Goal: Book appointment/travel/reservation

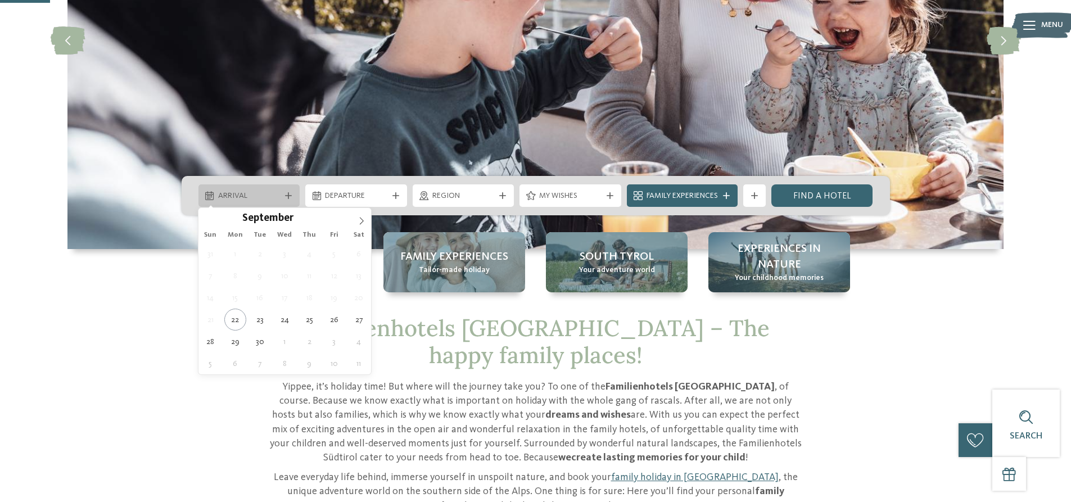
drag, startPoint x: 0, startPoint y: 0, endPoint x: 286, endPoint y: 195, distance: 346.4
click at [286, 195] on icon at bounding box center [288, 195] width 7 height 7
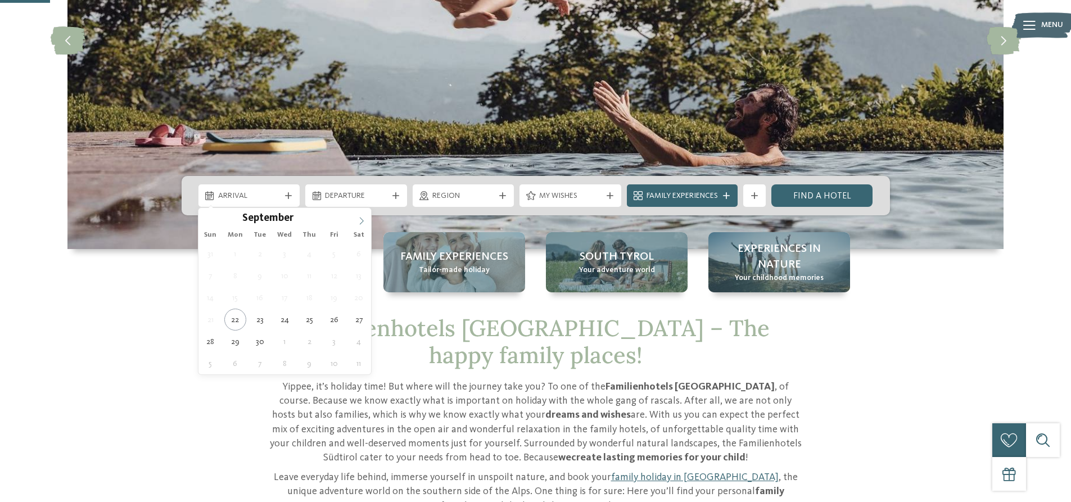
click at [358, 221] on icon at bounding box center [362, 221] width 8 height 8
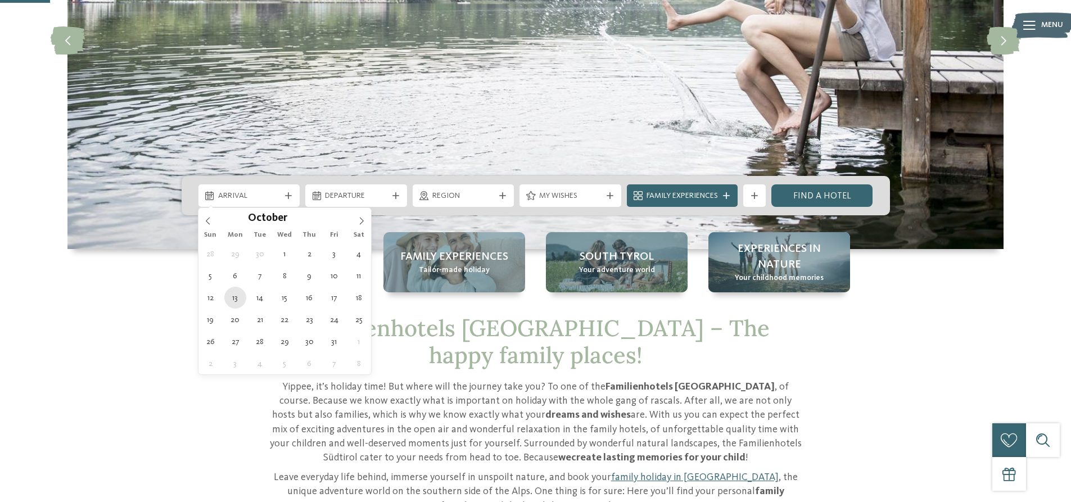
type div "[DATE]"
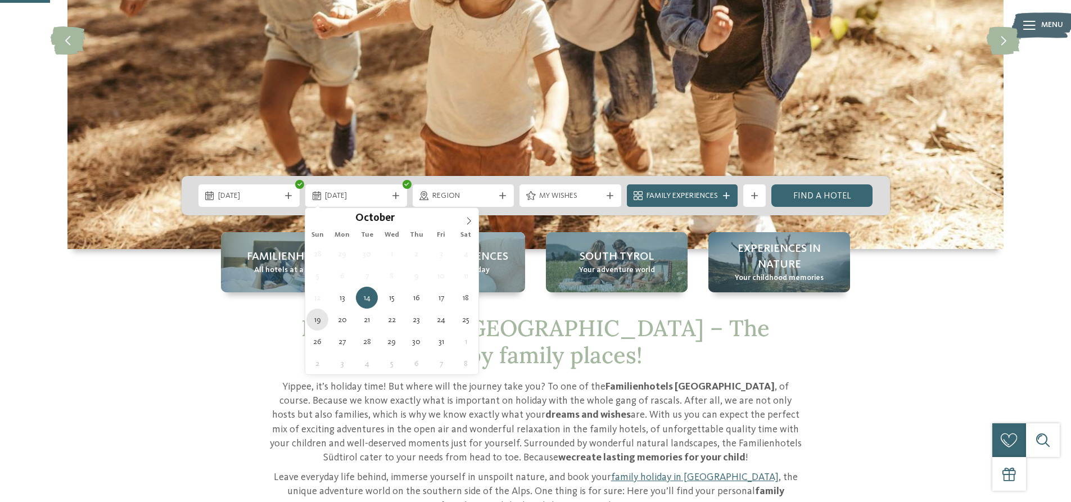
type div "[DATE]"
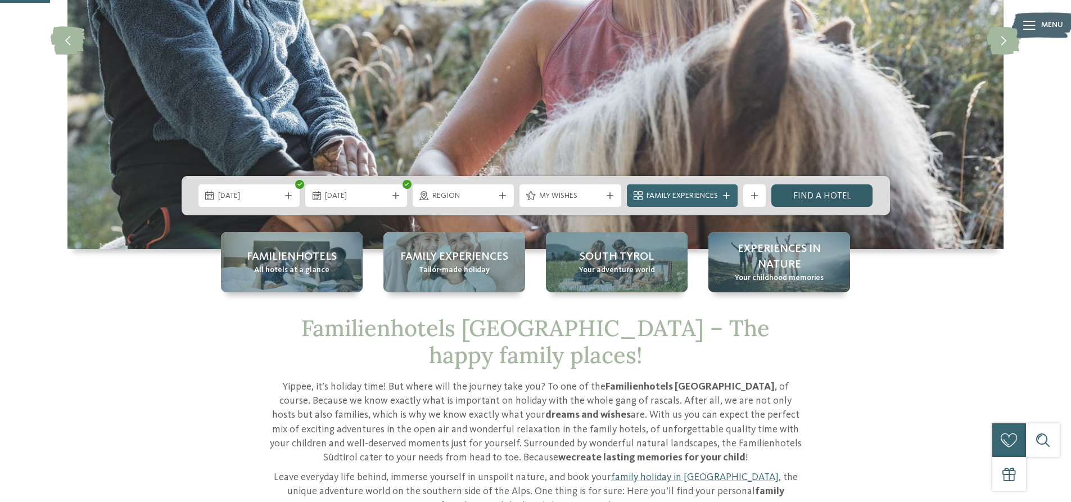
click at [822, 201] on link "Find a hotel" at bounding box center [823, 195] width 102 height 22
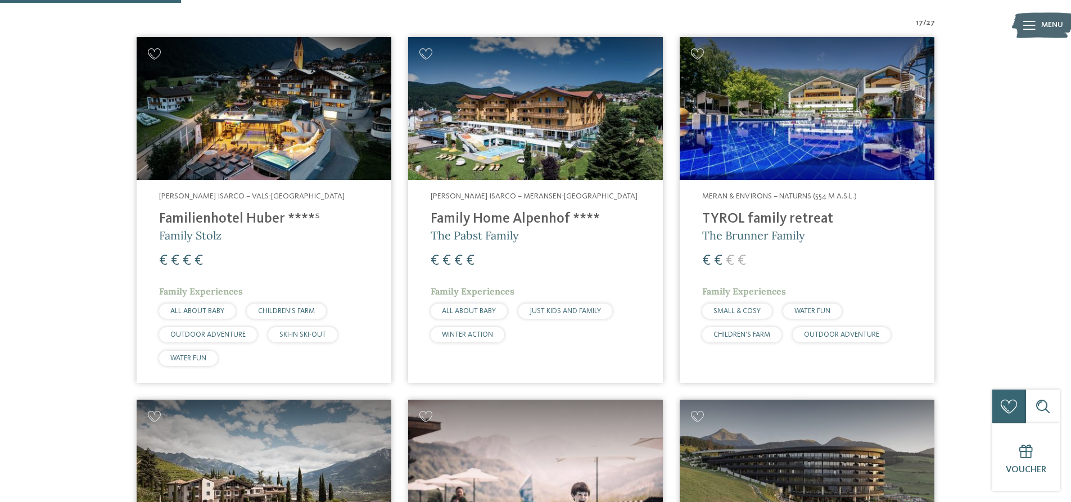
scroll to position [398, 0]
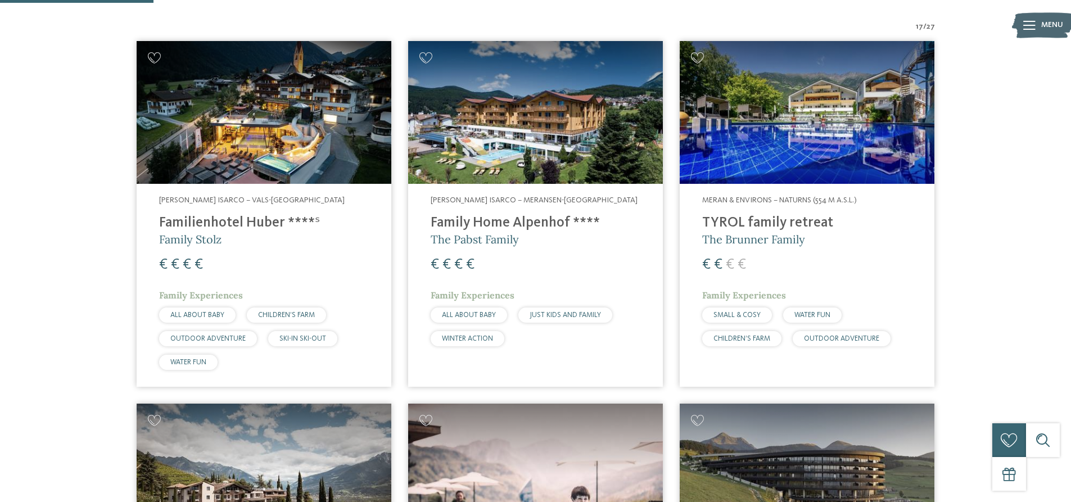
click at [773, 215] on h4 "TYROL family retreat" at bounding box center [807, 223] width 210 height 17
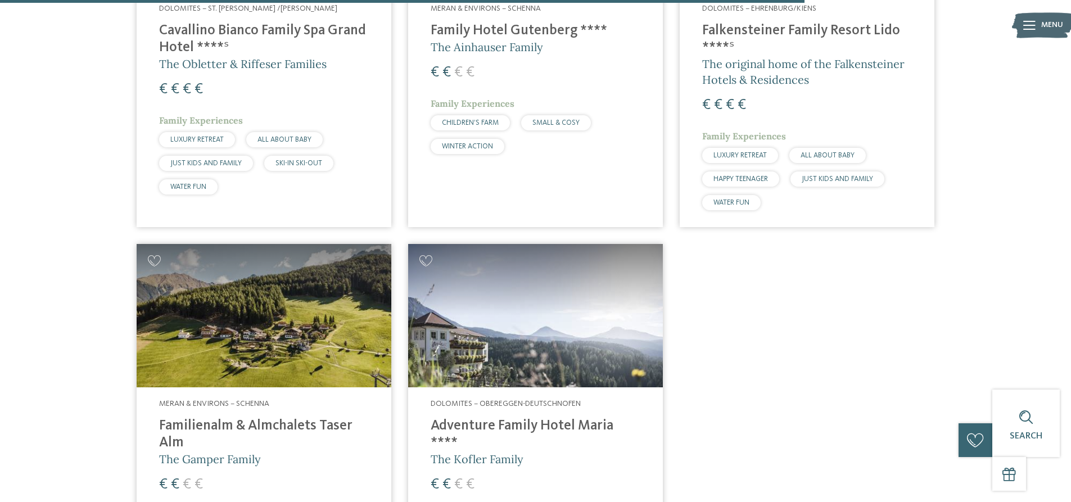
scroll to position [2085, 0]
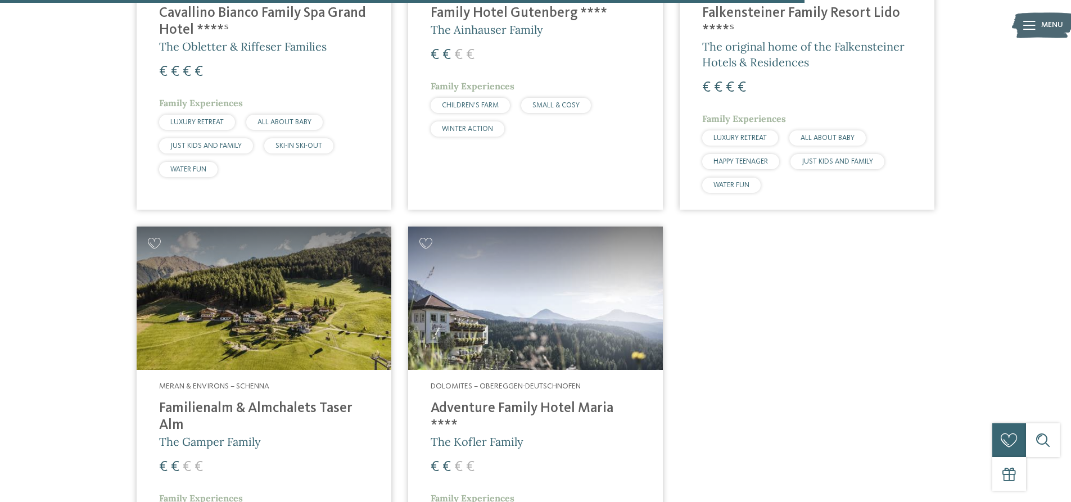
click at [489, 382] on span "Dolomites – Obereggen-Deutschnofen" at bounding box center [506, 386] width 150 height 8
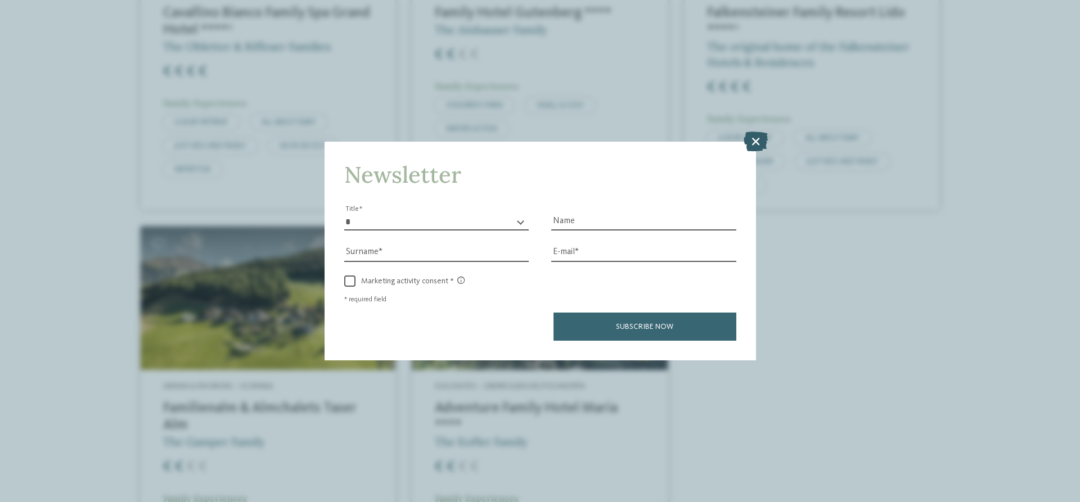
click at [751, 141] on icon at bounding box center [755, 142] width 24 height 20
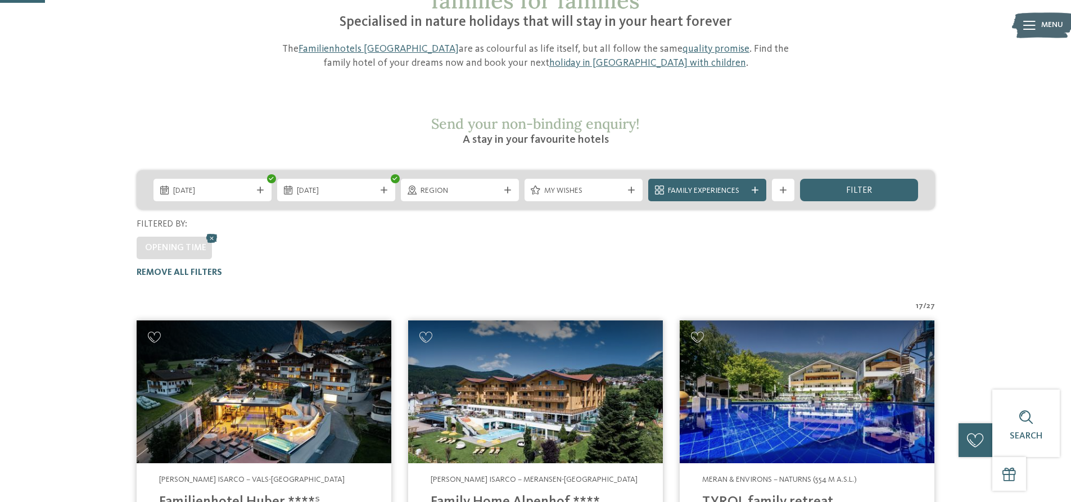
scroll to position [117, 0]
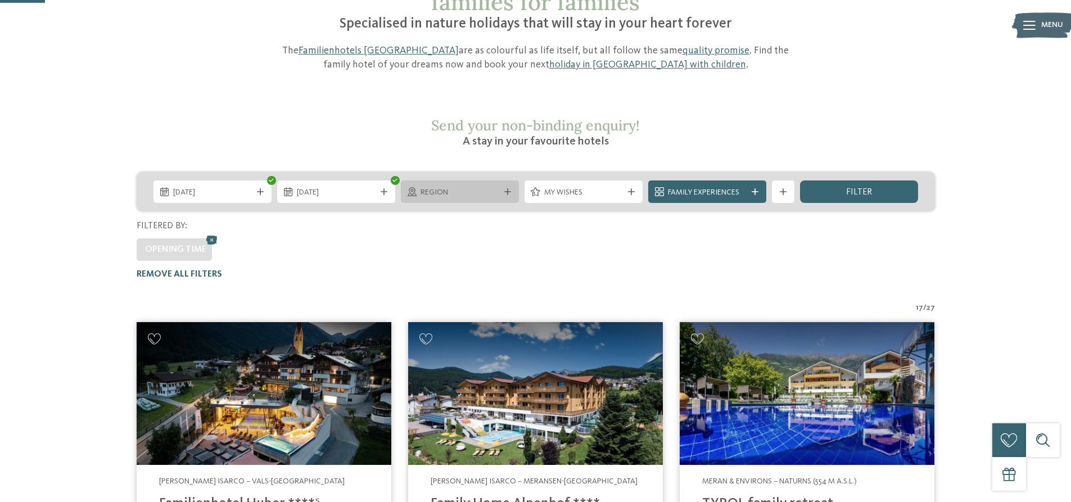
click at [506, 188] on icon at bounding box center [507, 191] width 7 height 7
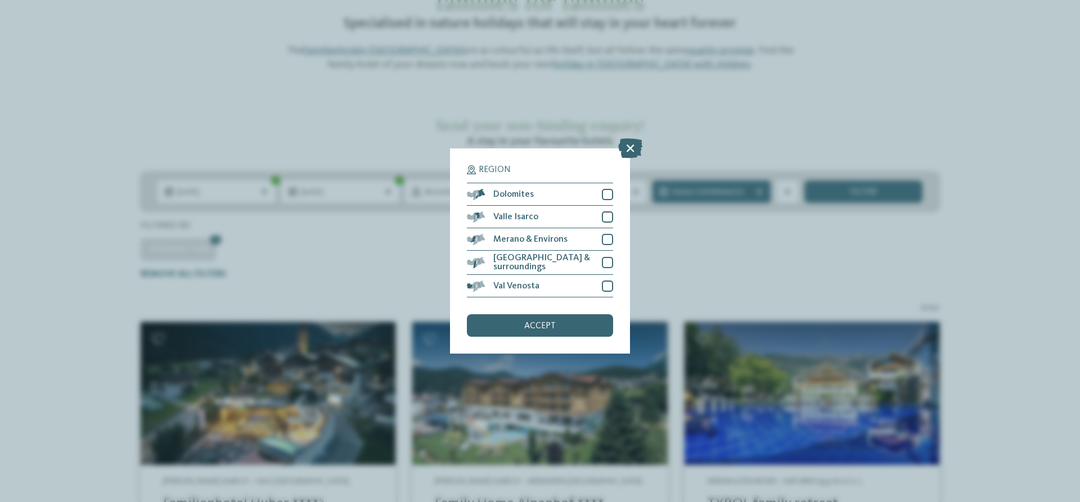
click at [435, 167] on div "Region Dolomites" at bounding box center [540, 251] width 1080 height 502
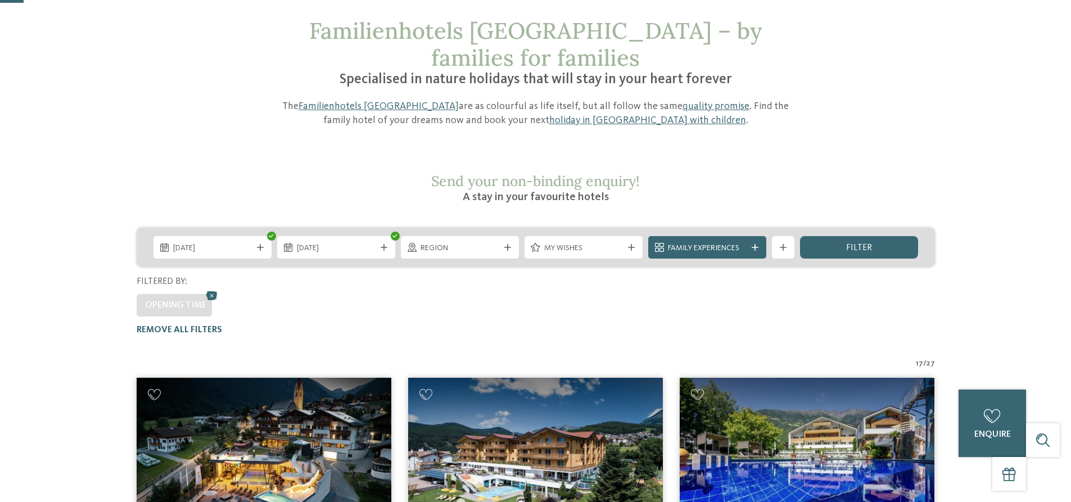
scroll to position [61, 0]
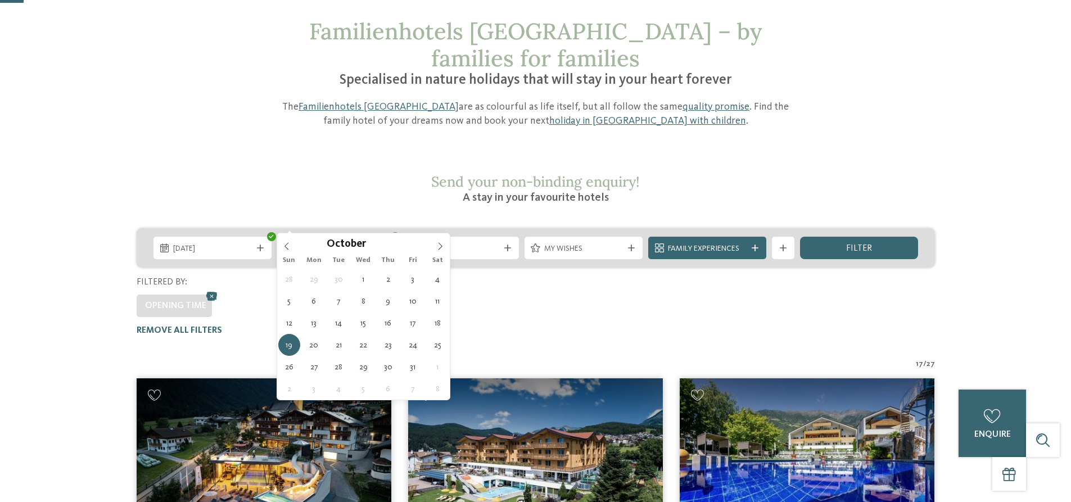
click at [383, 245] on icon at bounding box center [384, 248] width 7 height 7
type div "16.10.2025"
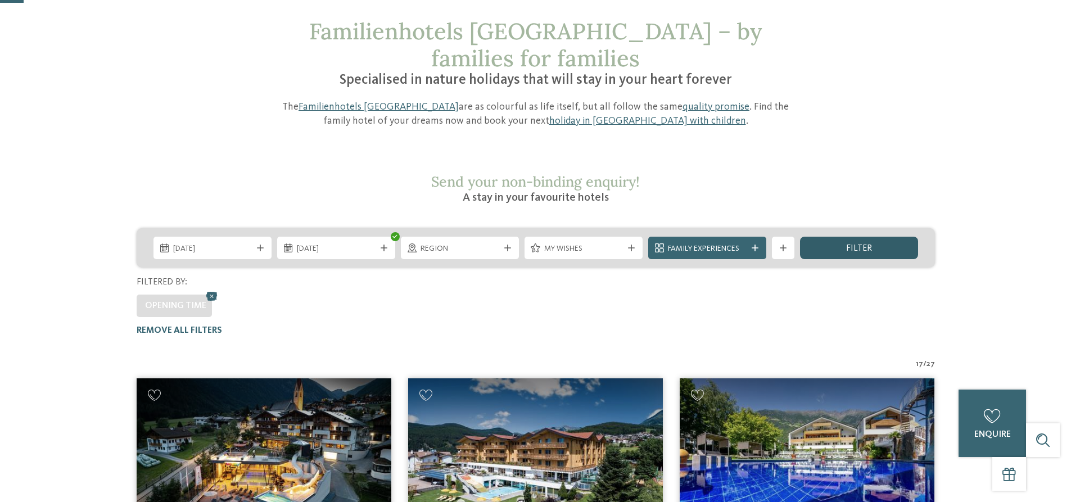
click at [847, 244] on span "filter" at bounding box center [859, 248] width 26 height 9
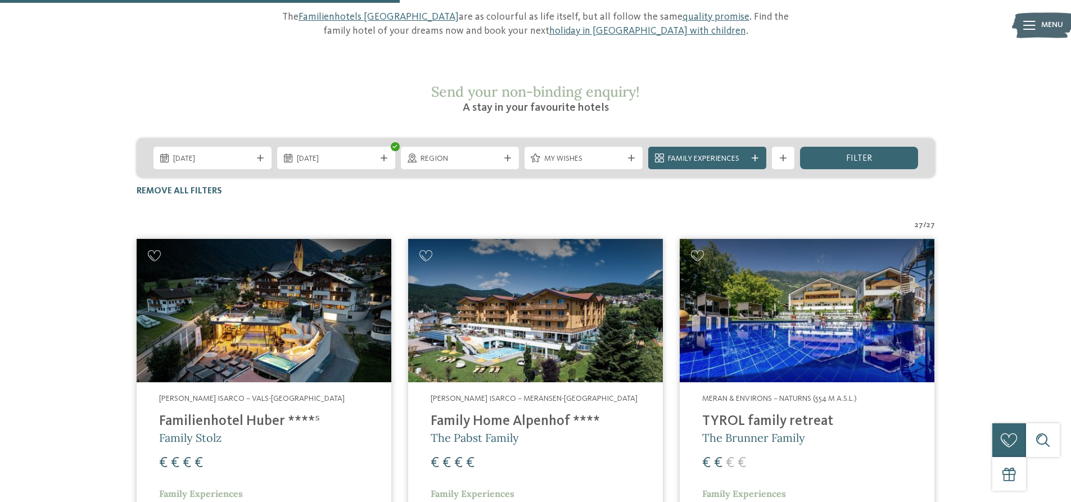
scroll to position [0, 0]
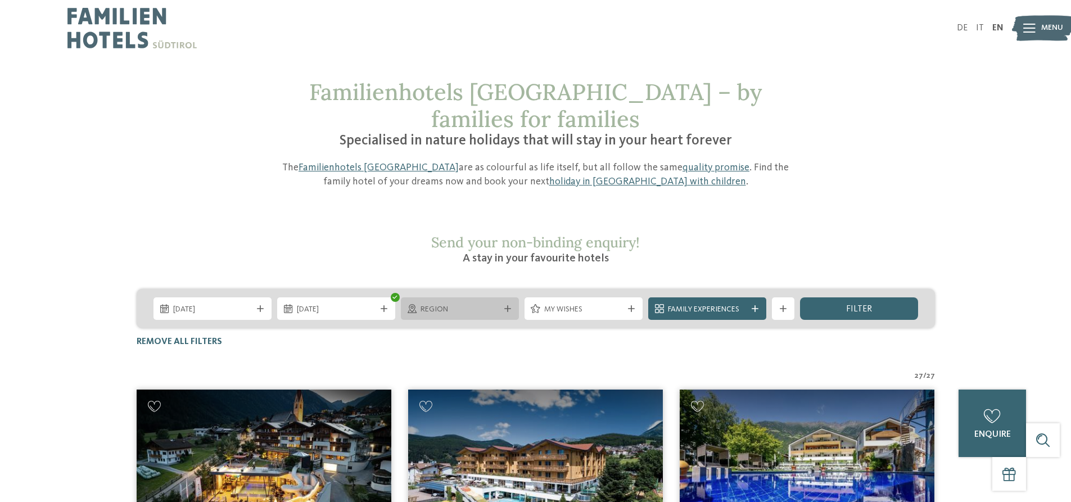
click at [502, 305] on div at bounding box center [507, 308] width 11 height 7
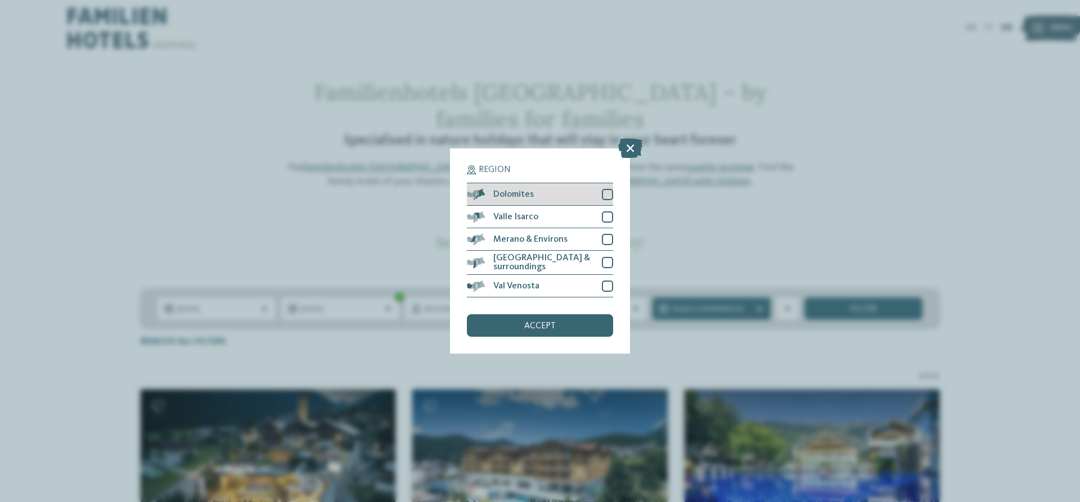
click at [548, 201] on div "Dolomites" at bounding box center [540, 194] width 146 height 22
click at [580, 332] on div "accept" at bounding box center [540, 325] width 146 height 22
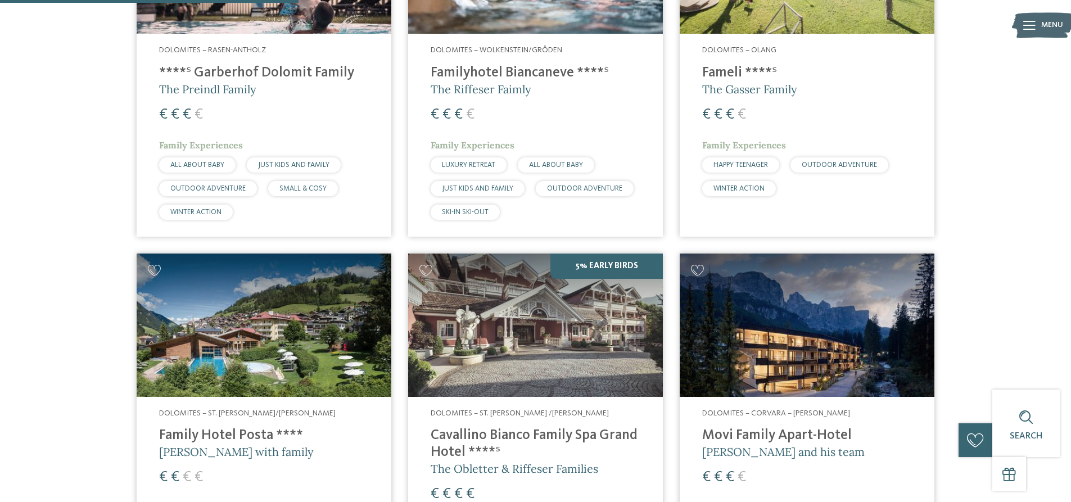
scroll to position [567, 0]
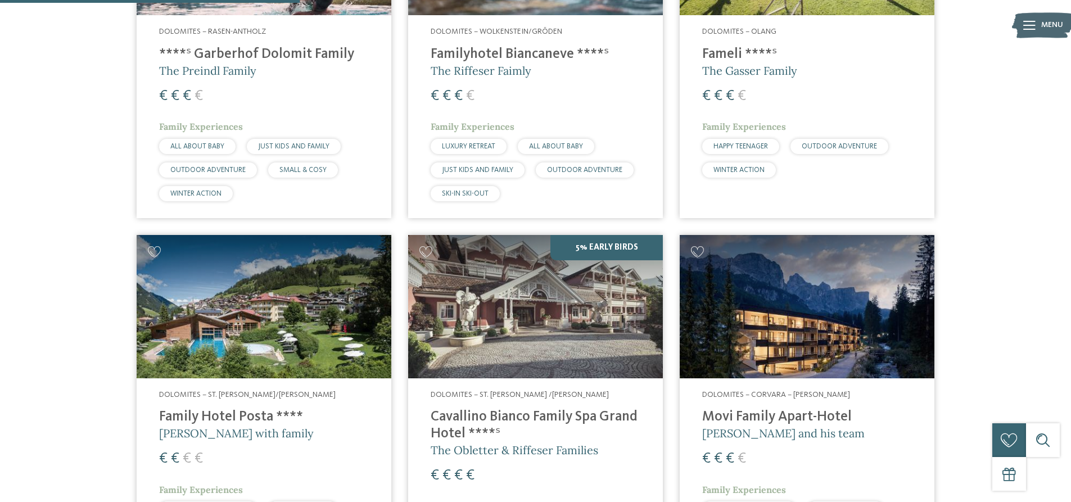
click at [322, 449] on div "€ € € €" at bounding box center [264, 459] width 210 height 20
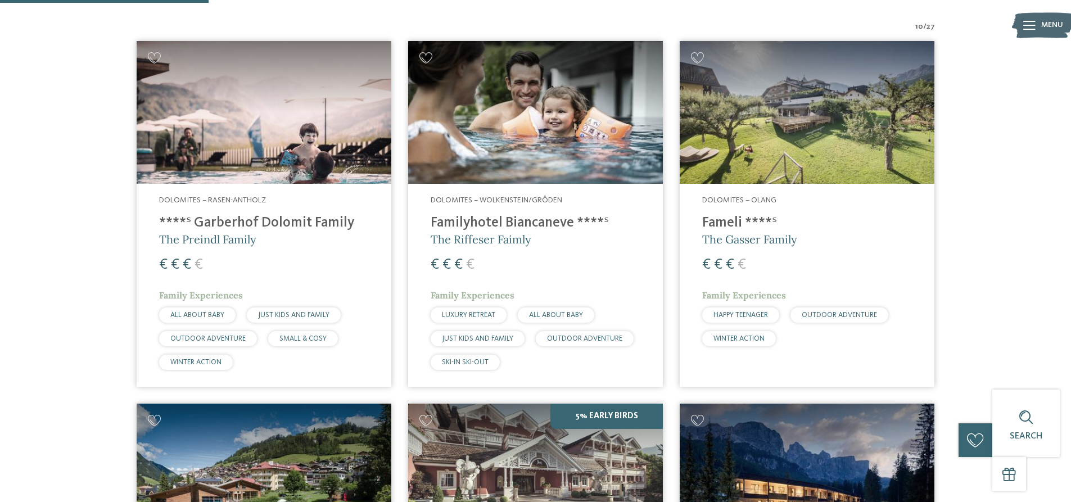
scroll to position [342, 0]
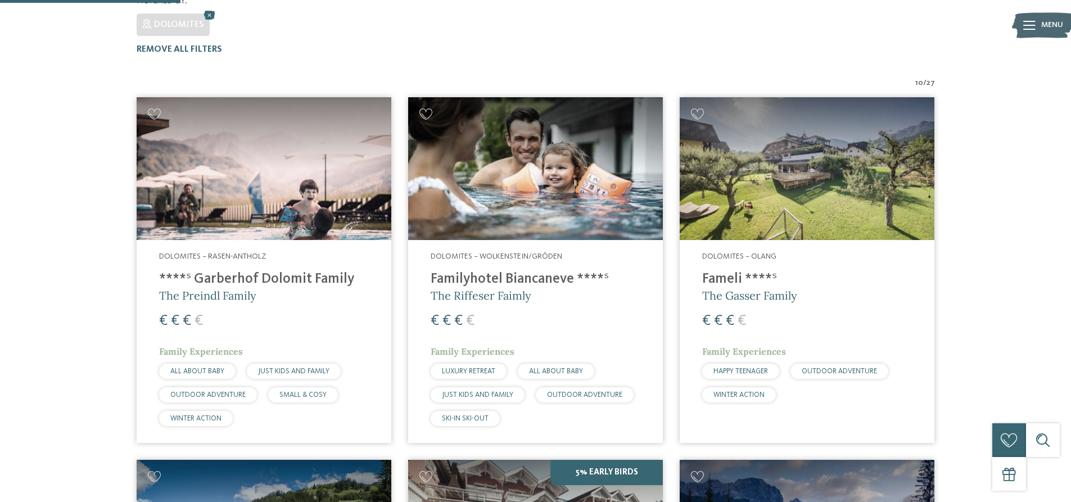
click at [561, 171] on img at bounding box center [535, 168] width 255 height 143
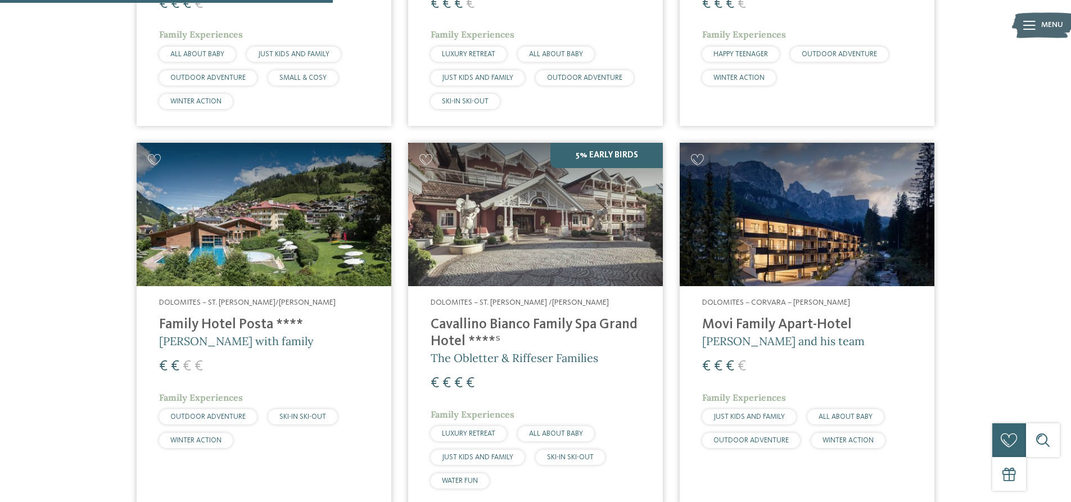
scroll to position [679, 0]
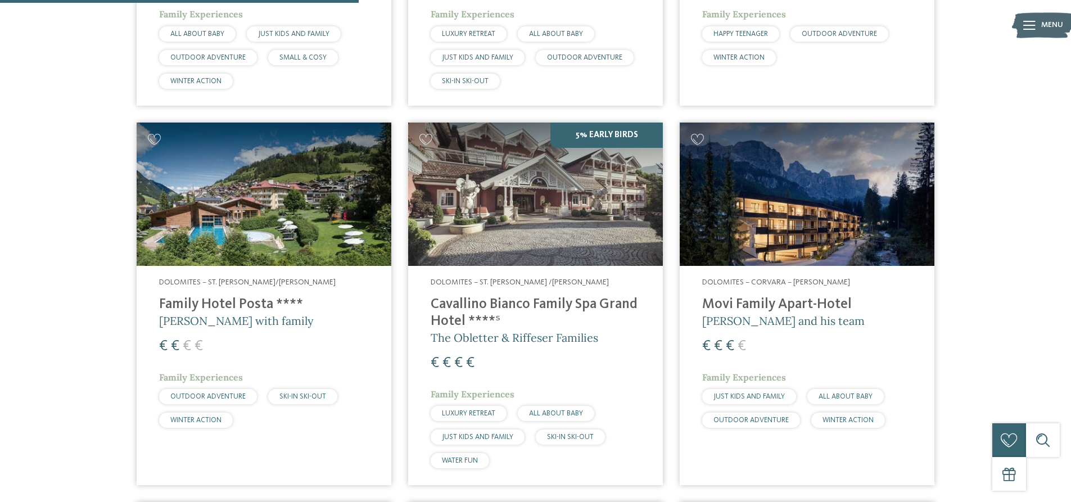
click at [759, 296] on h4 "Movi Family Apart-Hotel" at bounding box center [807, 304] width 210 height 17
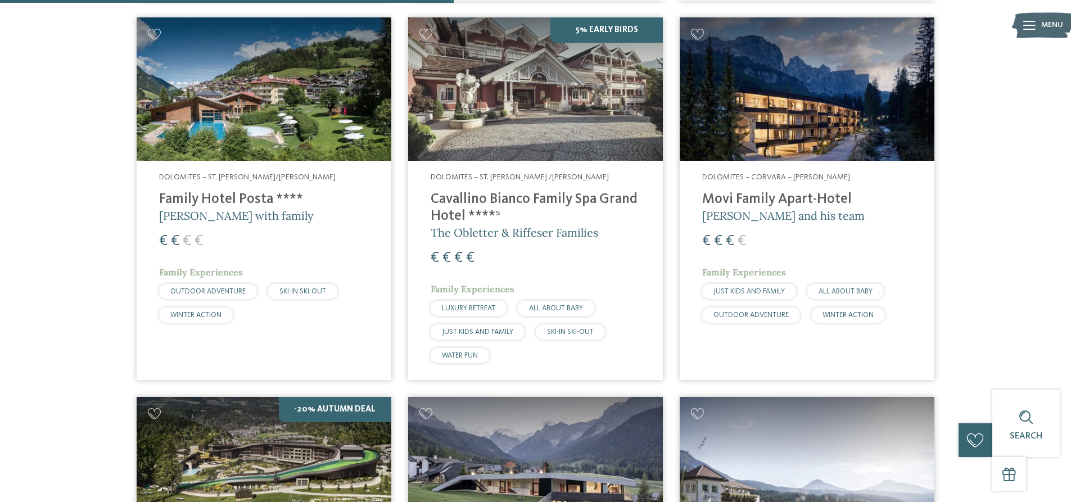
scroll to position [736, 0]
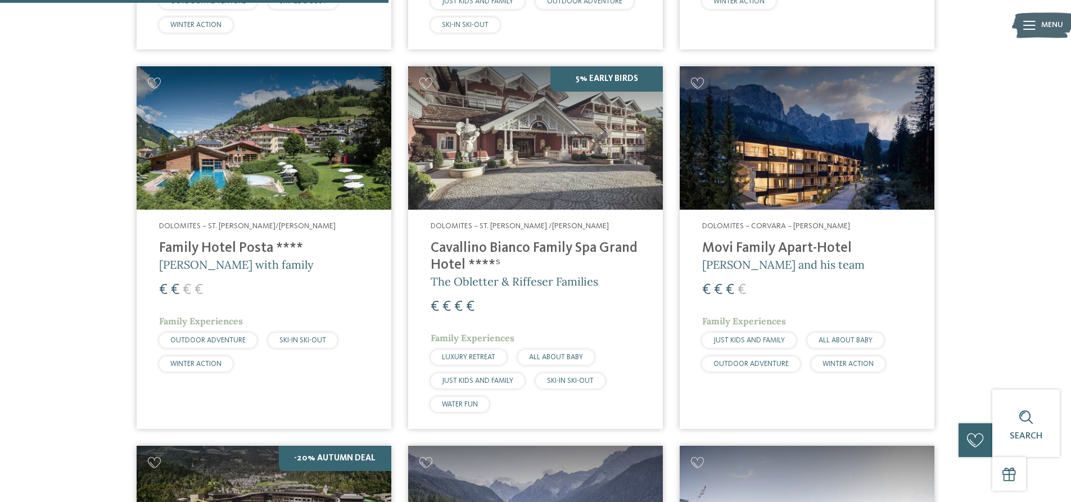
click at [530, 240] on h4 "Cavallino Bianco Family Spa Grand Hotel ****ˢ" at bounding box center [536, 257] width 210 height 34
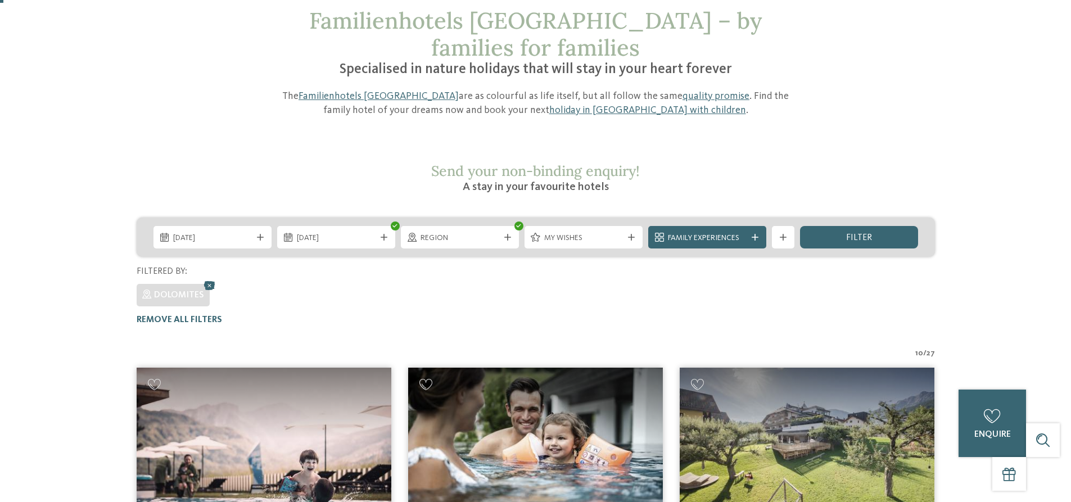
scroll to position [4, 0]
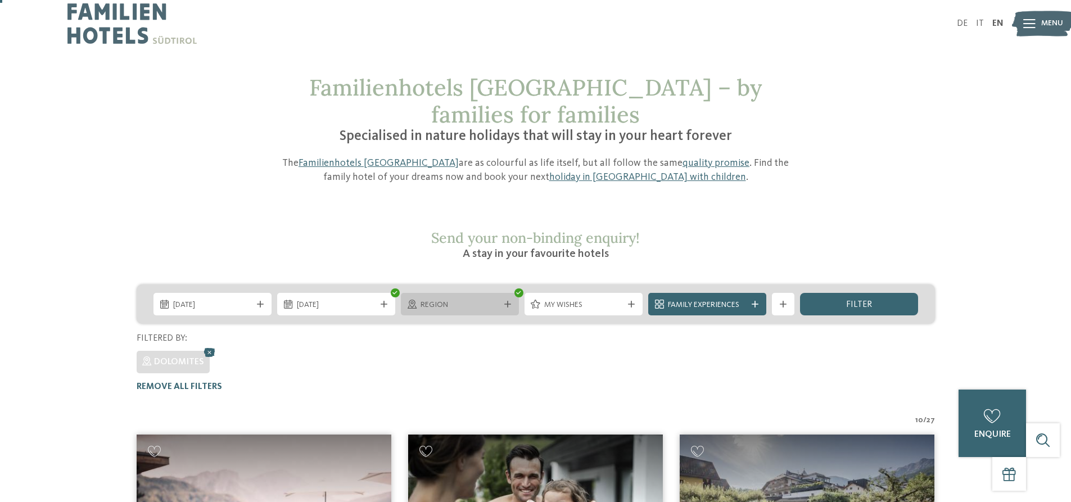
click at [506, 301] on icon at bounding box center [507, 304] width 7 height 7
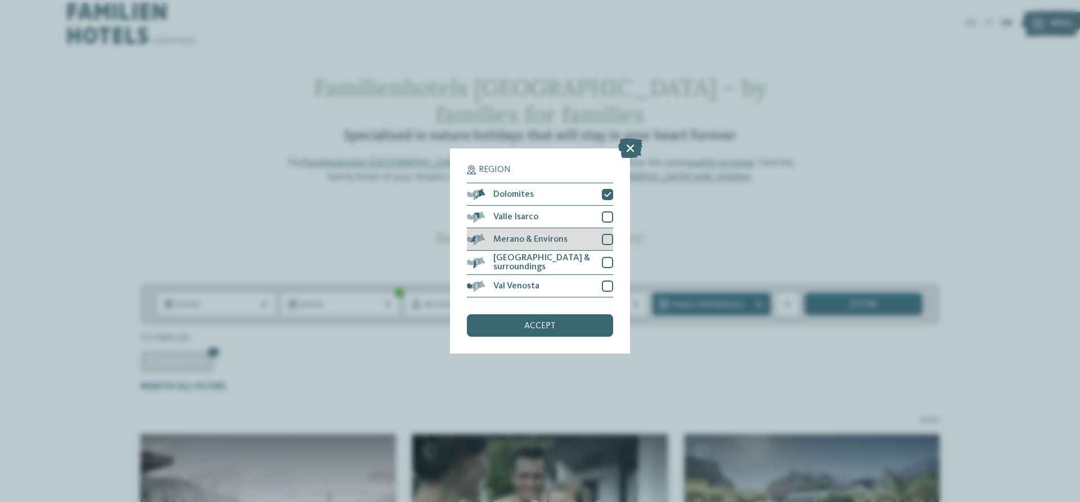
click at [606, 241] on div at bounding box center [607, 239] width 11 height 11
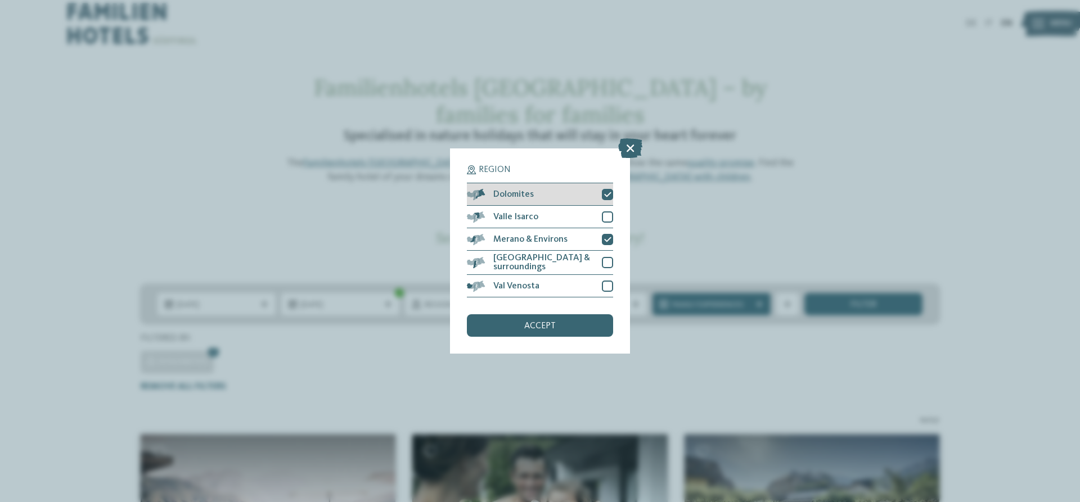
click at [609, 198] on icon at bounding box center [607, 194] width 7 height 7
click at [578, 318] on div "accept" at bounding box center [540, 325] width 146 height 22
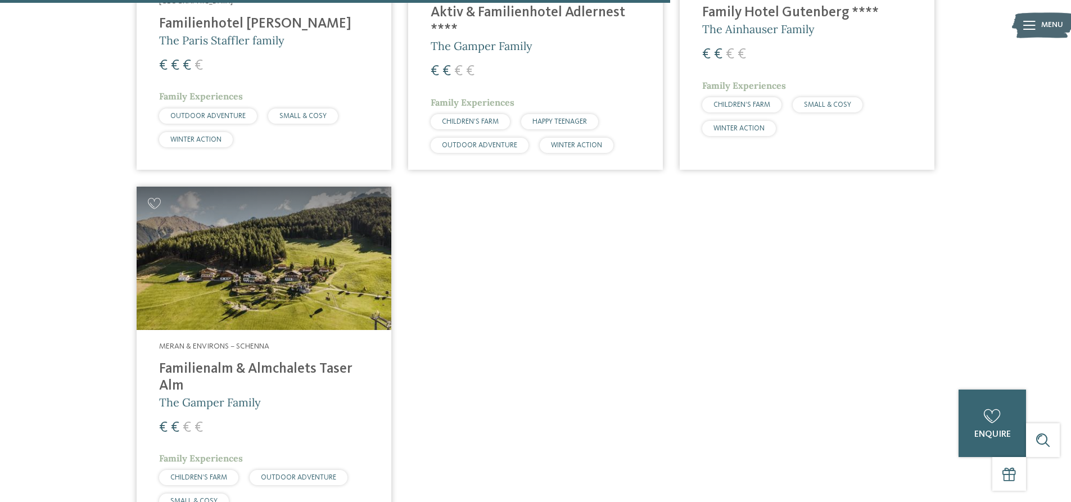
scroll to position [1017, 0]
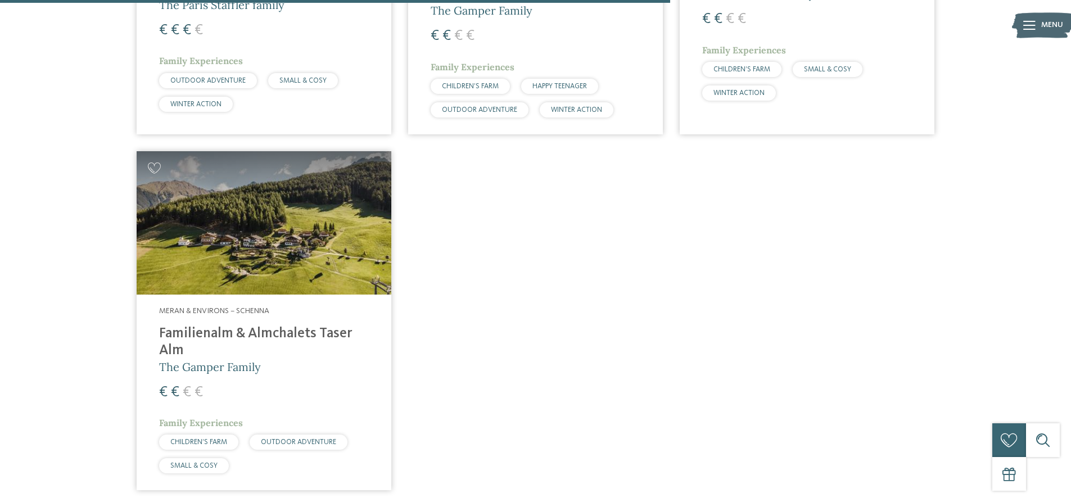
click at [249, 326] on h4 "Familienalm & Almchalets Taser Alm" at bounding box center [264, 343] width 210 height 34
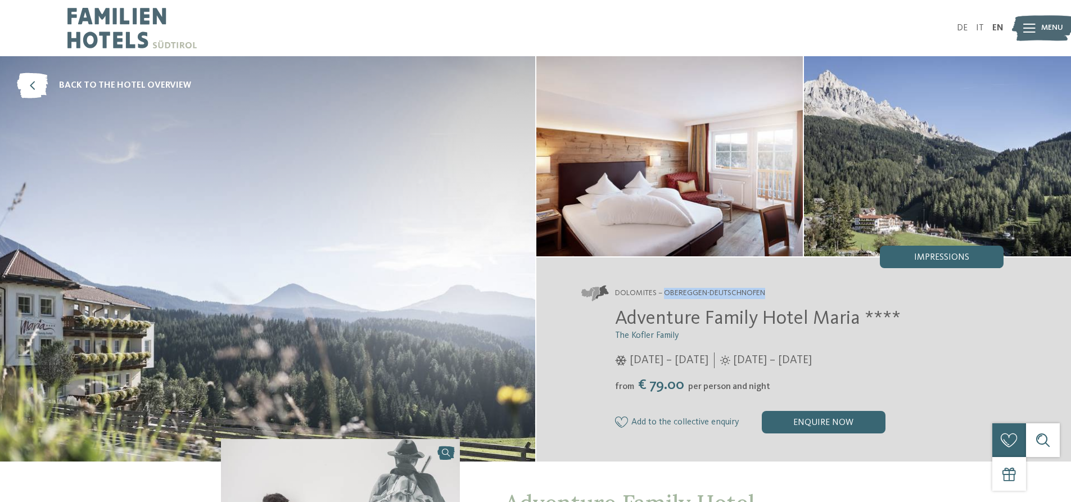
drag, startPoint x: 669, startPoint y: 291, endPoint x: 767, endPoint y: 292, distance: 98.4
click at [765, 292] on span "Dolomites – Obereggen-Deutschnofen" at bounding box center [690, 293] width 150 height 11
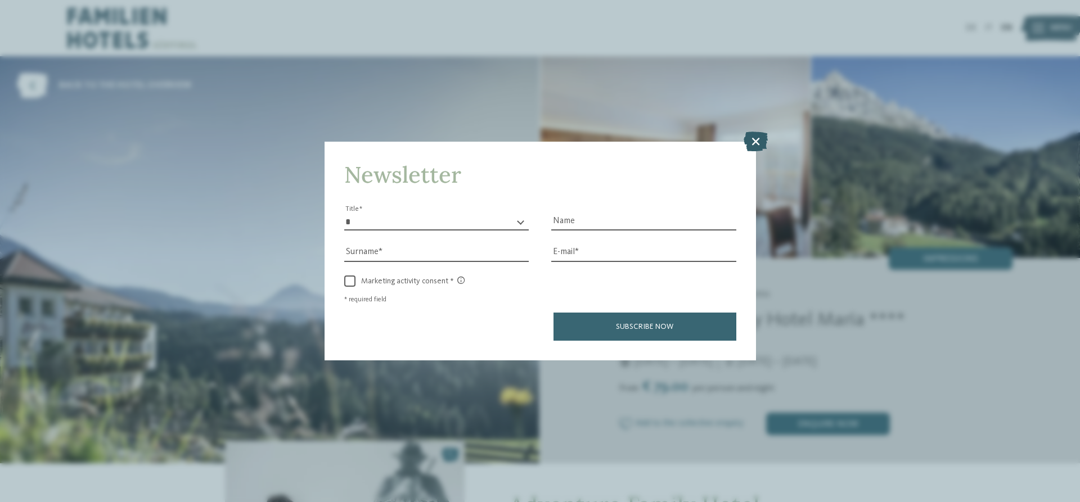
click at [754, 143] on icon at bounding box center [755, 142] width 24 height 20
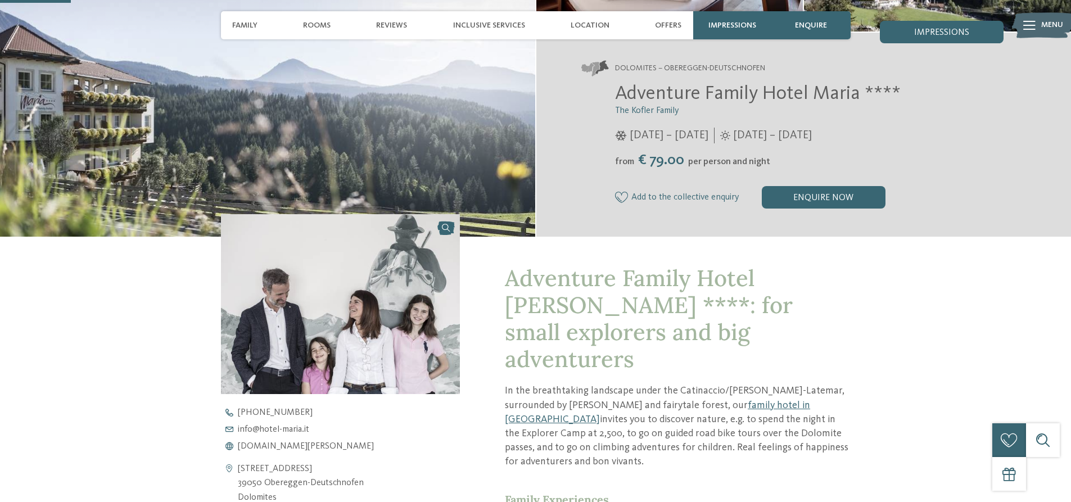
scroll to position [281, 0]
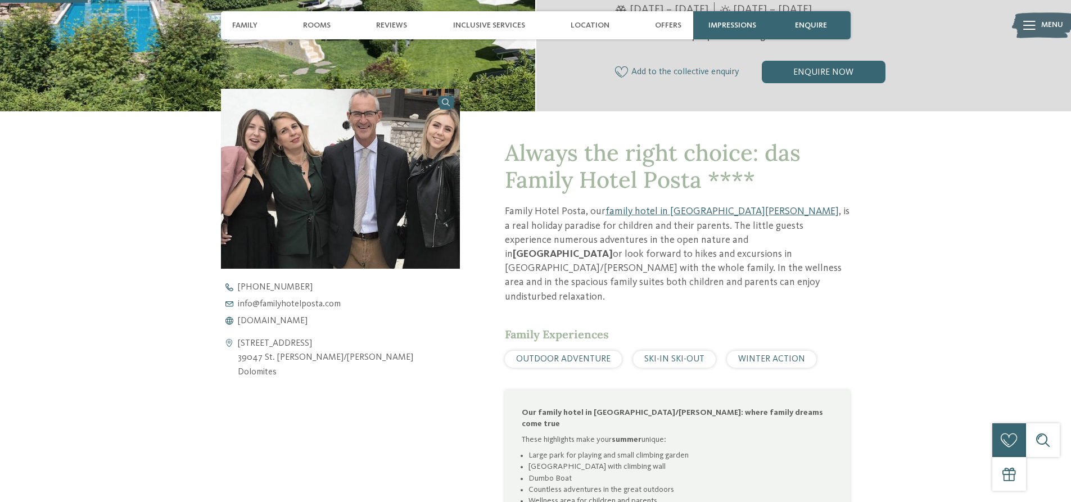
scroll to position [394, 0]
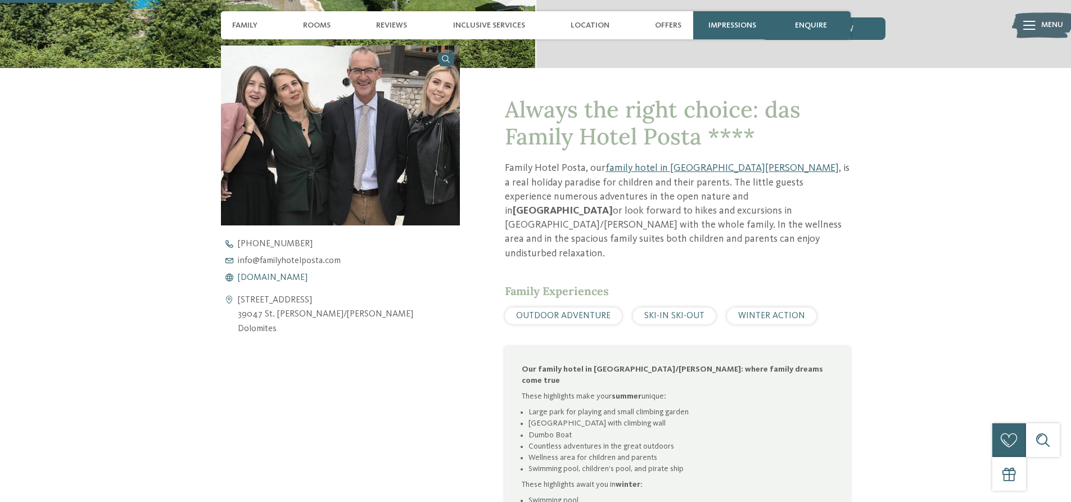
click at [308, 279] on span "www.familyhotelposta.com" at bounding box center [273, 277] width 70 height 9
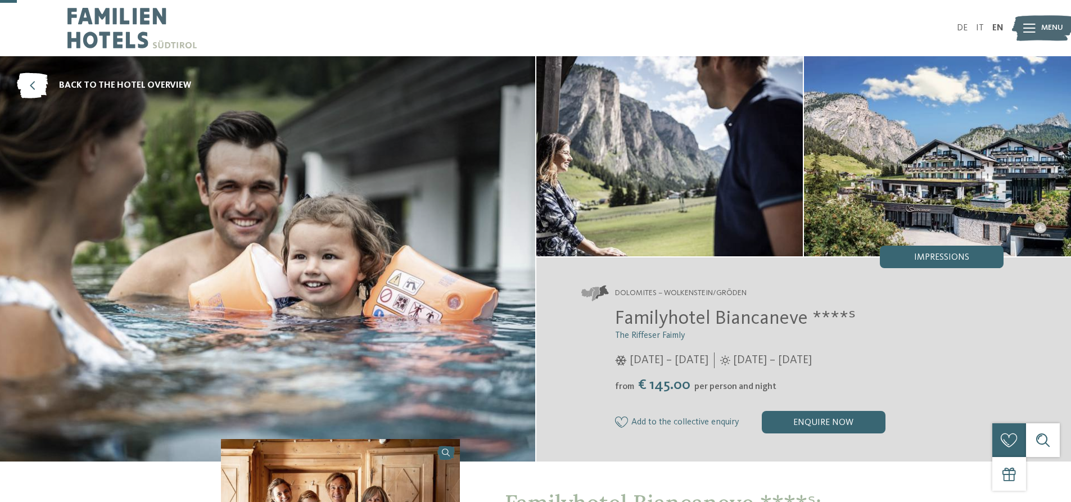
scroll to position [225, 0]
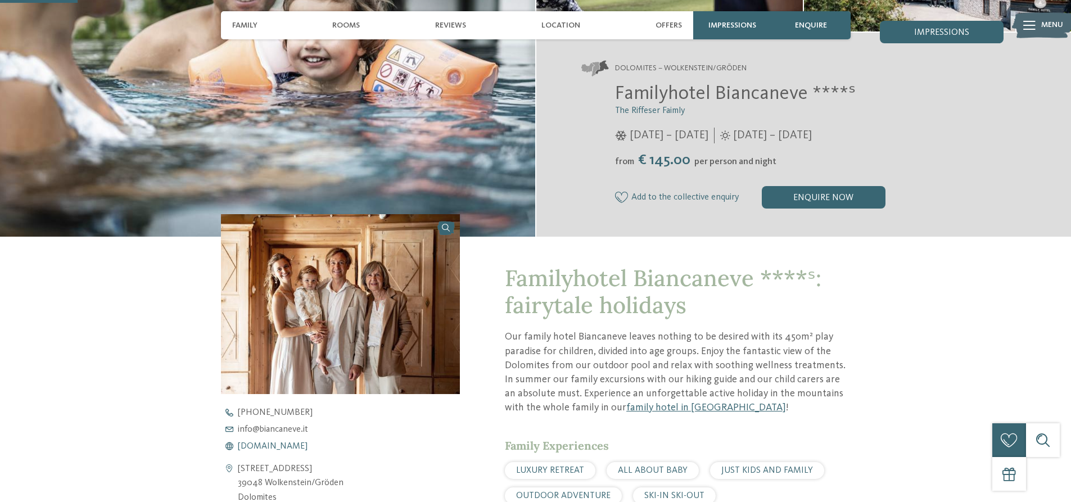
click at [277, 443] on span "www.biancaneve.it" at bounding box center [273, 446] width 70 height 9
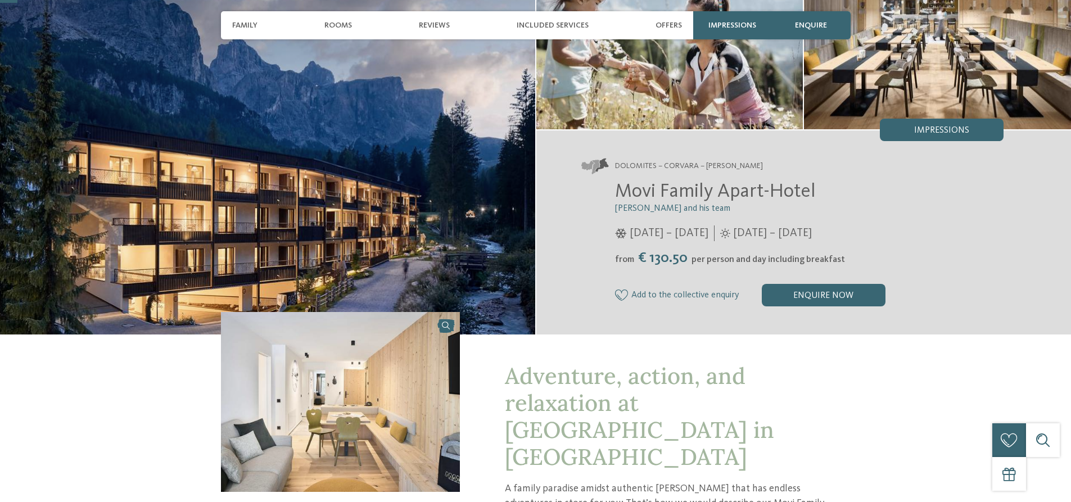
scroll to position [169, 0]
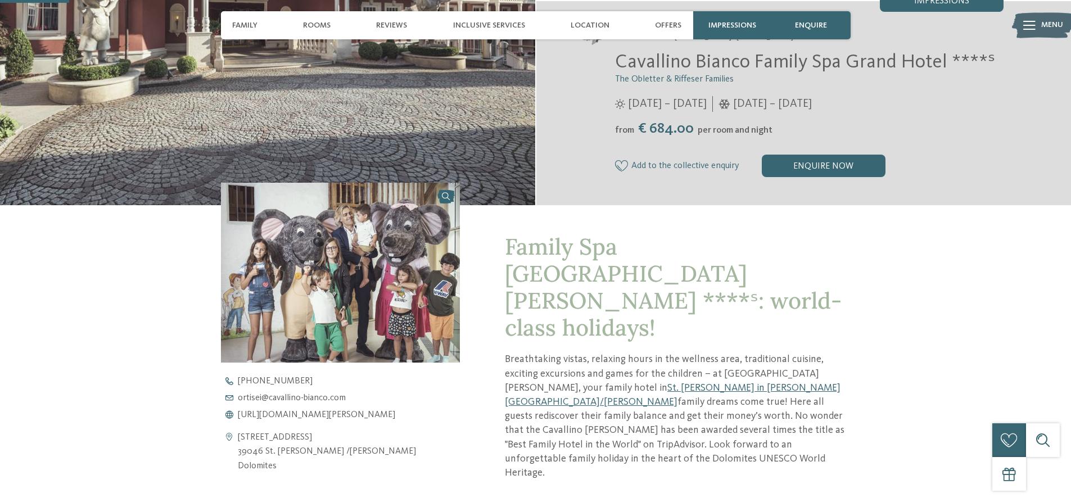
scroll to position [281, 0]
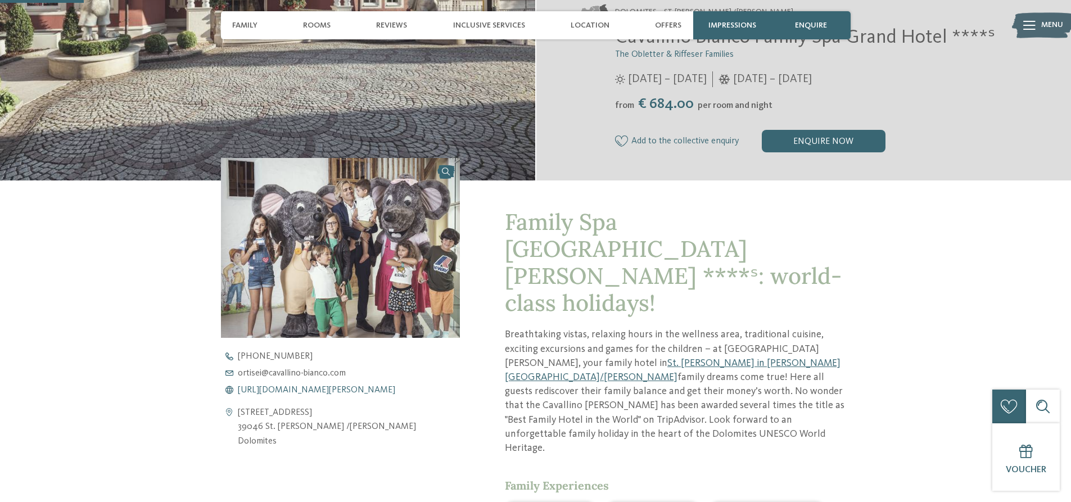
click at [317, 391] on span "https://www.cavallino-bianco.com/en/family-hotel-italy" at bounding box center [316, 390] width 157 height 9
